Goal: Task Accomplishment & Management: Manage account settings

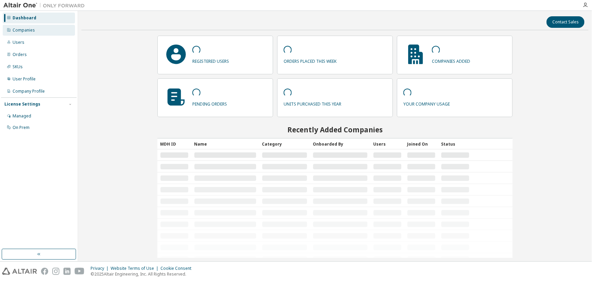
click at [14, 28] on div "Companies" at bounding box center [24, 29] width 22 height 5
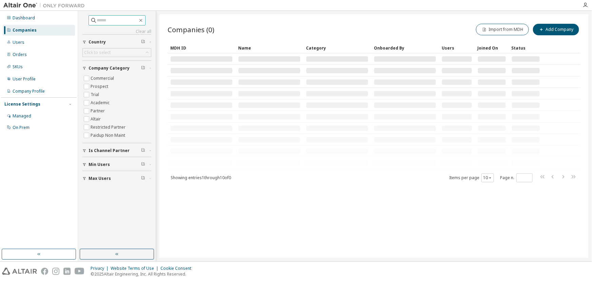
click at [115, 19] on input "text" at bounding box center [117, 20] width 41 height 7
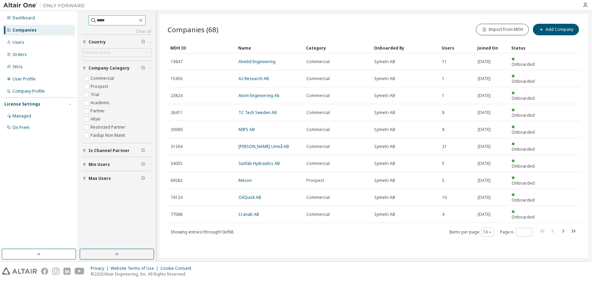
type input "*****"
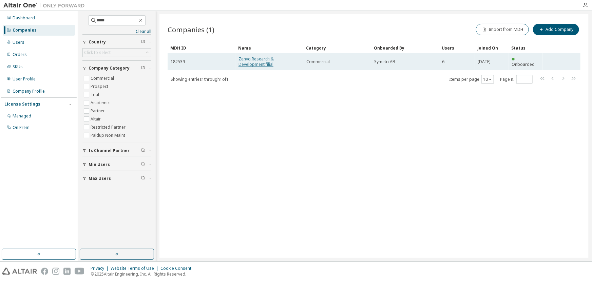
click at [264, 59] on link "Zenvo Research & Development filial" at bounding box center [255, 61] width 35 height 11
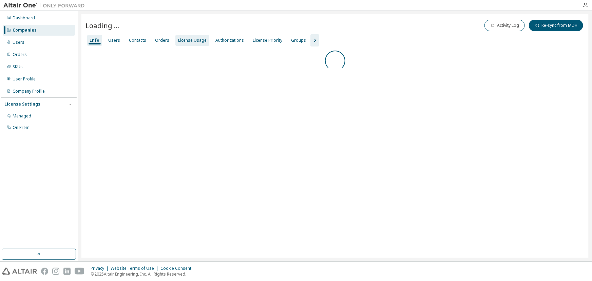
click at [189, 41] on div "License Usage" at bounding box center [192, 40] width 28 height 5
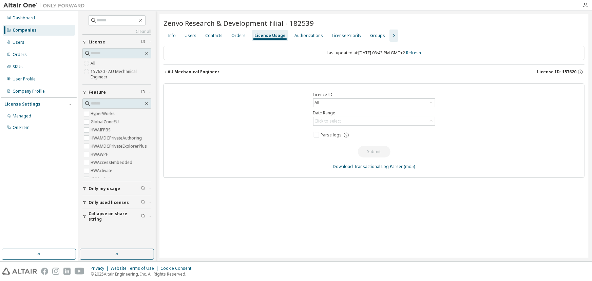
click at [190, 70] on div "AU Mechanical Engineer" at bounding box center [194, 71] width 52 height 5
